Goal: Check status: Check status

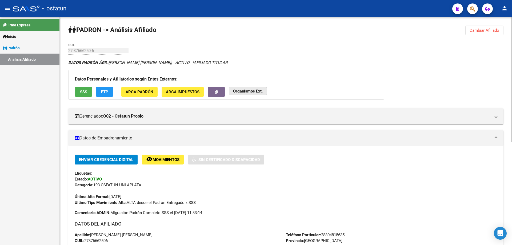
click at [252, 88] on button "Organismos Ext." at bounding box center [248, 91] width 38 height 8
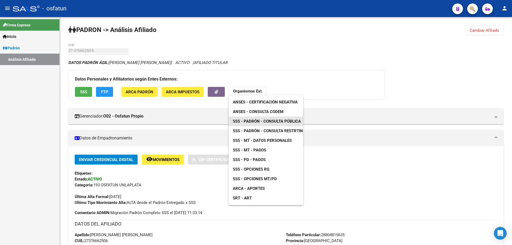
click at [253, 119] on span "SSS - Padrón - Consulta Pública" at bounding box center [267, 121] width 68 height 5
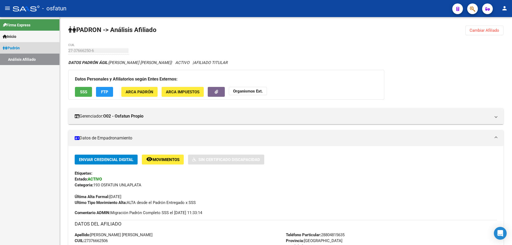
click at [24, 58] on link "Análisis Afiliado" at bounding box center [29, 59] width 59 height 11
click at [256, 93] on strong "Organismos Ext." at bounding box center [248, 91] width 30 height 5
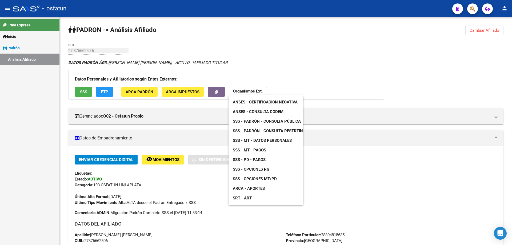
click at [266, 170] on span "SSS - Opciones RG" at bounding box center [251, 169] width 37 height 5
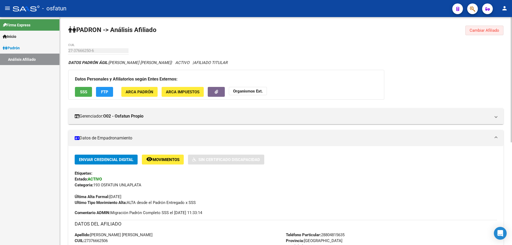
click at [487, 26] on button "Cambiar Afiliado" at bounding box center [484, 31] width 38 height 10
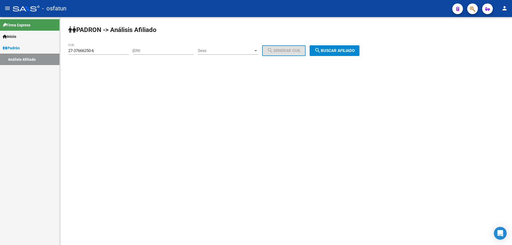
click at [105, 49] on input "27-37666250-6" at bounding box center [98, 50] width 60 height 5
paste input "0-37641652-7"
click at [349, 53] on button "search Buscar afiliado" at bounding box center [335, 50] width 50 height 11
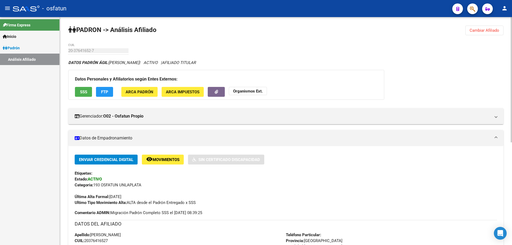
click at [238, 92] on strong "Organismos Ext." at bounding box center [248, 91] width 30 height 5
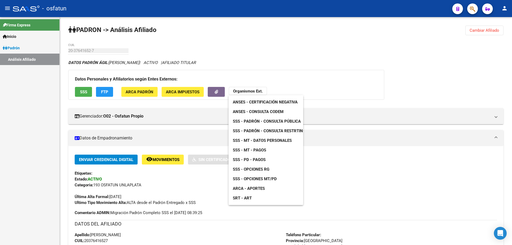
click at [243, 100] on span "ANSES - Certificación Negativa" at bounding box center [265, 102] width 65 height 5
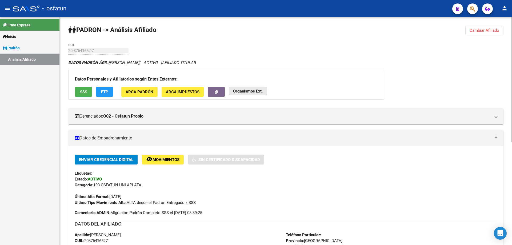
click at [255, 94] on button "Organismos Ext." at bounding box center [248, 91] width 38 height 8
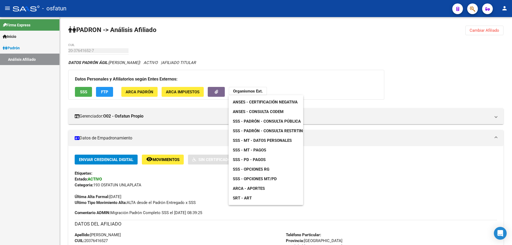
click at [255, 110] on span "ANSES - Consulta CODEM" at bounding box center [258, 111] width 51 height 5
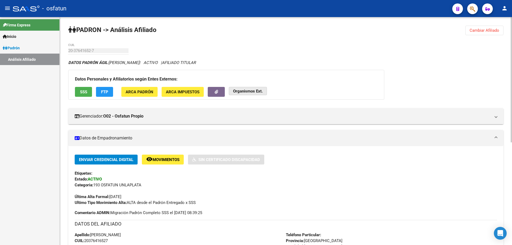
click at [244, 90] on strong "Organismos Ext." at bounding box center [248, 91] width 30 height 5
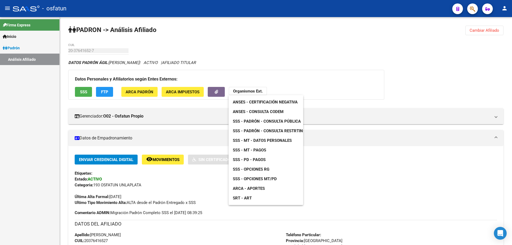
click at [248, 119] on span "SSS - Padrón - Consulta Pública" at bounding box center [267, 121] width 68 height 5
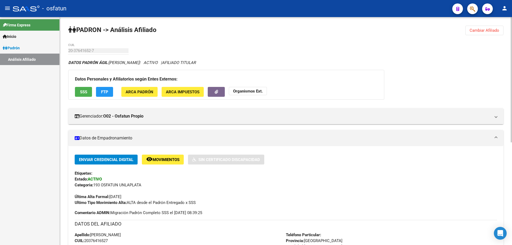
click at [255, 95] on app-external-organism "Organismos Ext." at bounding box center [248, 92] width 38 height 10
click at [254, 92] on strong "Organismos Ext." at bounding box center [248, 91] width 30 height 5
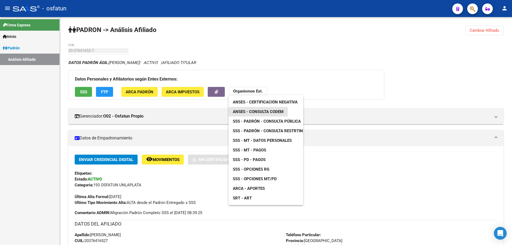
click at [257, 111] on span "ANSES - Consulta CODEM" at bounding box center [258, 111] width 51 height 5
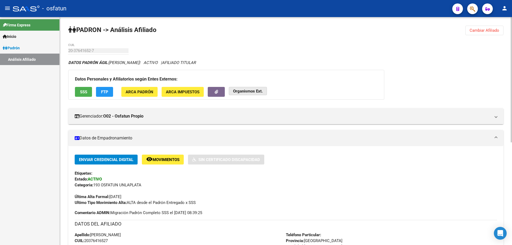
click at [252, 89] on strong "Organismos Ext." at bounding box center [248, 91] width 30 height 5
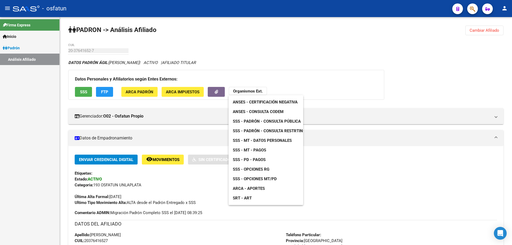
click at [253, 118] on link "SSS - Padrón - Consulta Pública" at bounding box center [267, 122] width 77 height 10
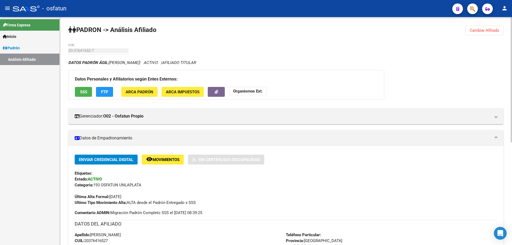
click at [479, 27] on button "Cambiar Afiliado" at bounding box center [484, 31] width 38 height 10
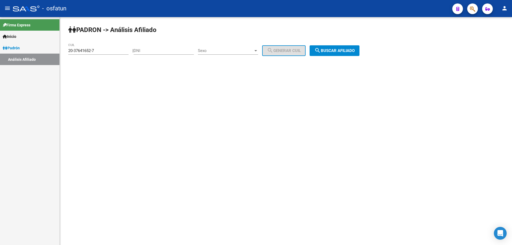
click at [102, 49] on input "20-37641652-7" at bounding box center [98, 50] width 60 height 5
type input "20-37641652-7"
click at [99, 52] on input "20-37641652-7" at bounding box center [98, 50] width 60 height 5
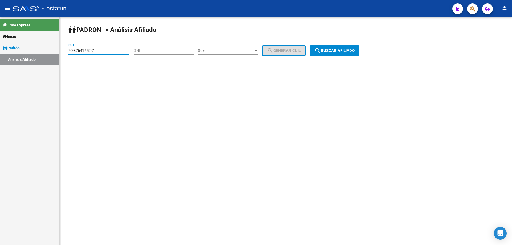
click at [99, 52] on input "20-37641652-7" at bounding box center [98, 50] width 60 height 5
click at [338, 55] on button "search Buscar afiliado" at bounding box center [335, 50] width 50 height 11
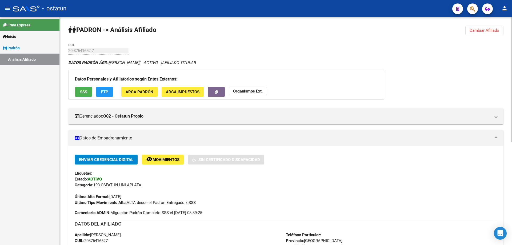
click at [253, 94] on button "Organismos Ext." at bounding box center [248, 91] width 38 height 8
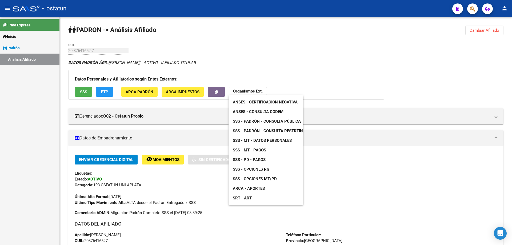
click at [251, 102] on span "ANSES - Certificación Negativa" at bounding box center [265, 102] width 65 height 5
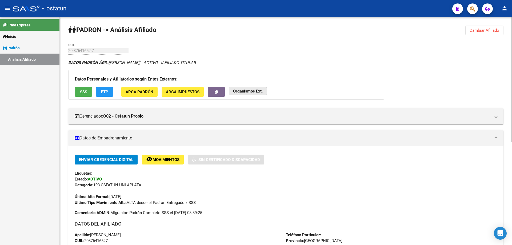
click at [237, 95] on button "Organismos Ext." at bounding box center [248, 91] width 38 height 8
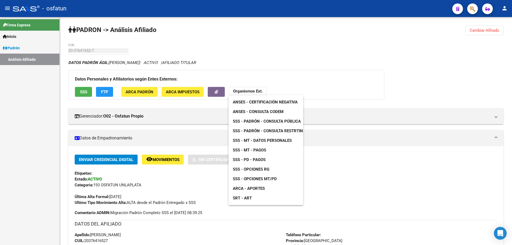
click at [240, 111] on span "ANSES - Consulta CODEM" at bounding box center [258, 111] width 51 height 5
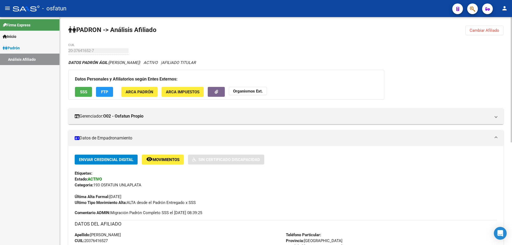
click at [252, 92] on strong "Organismos Ext." at bounding box center [248, 91] width 30 height 5
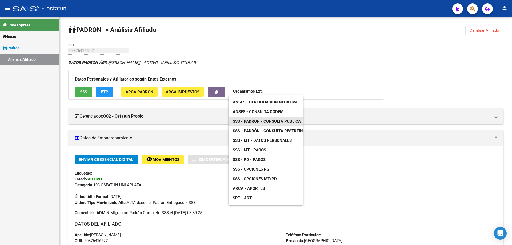
click at [266, 119] on span "SSS - Padrón - Consulta Pública" at bounding box center [267, 121] width 68 height 5
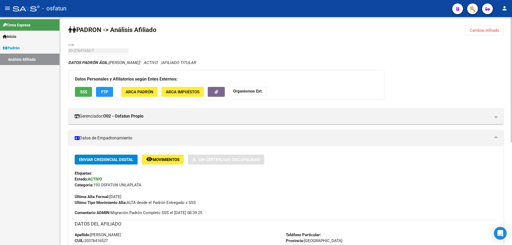
click at [255, 91] on strong "Organismos Ext." at bounding box center [248, 91] width 30 height 5
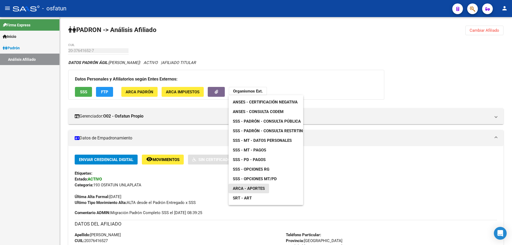
click at [261, 186] on span "ARCA - Aportes" at bounding box center [249, 188] width 32 height 5
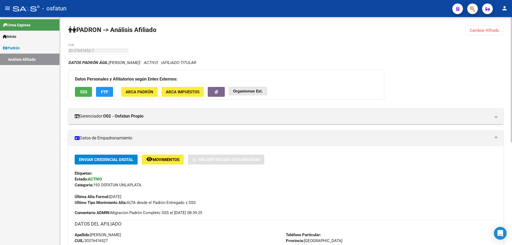
click at [247, 90] on strong "Organismos Ext." at bounding box center [248, 91] width 30 height 5
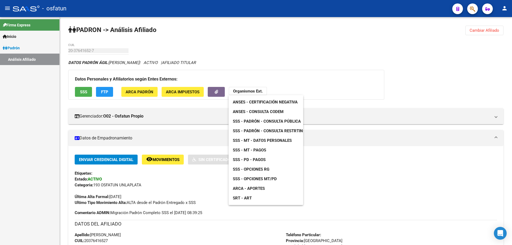
click at [257, 169] on span "SSS - Opciones RG" at bounding box center [251, 169] width 37 height 5
